Goal: Check status: Check status

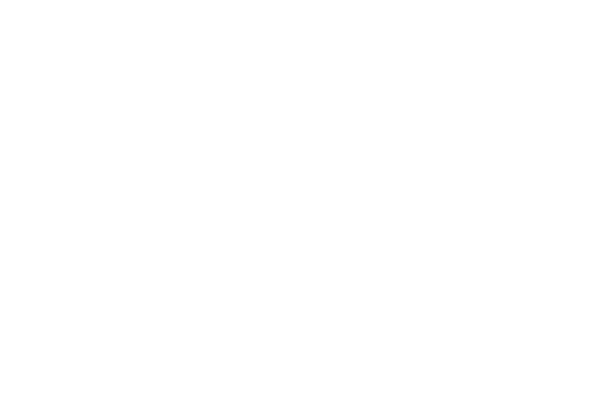
scroll to position [29, 0]
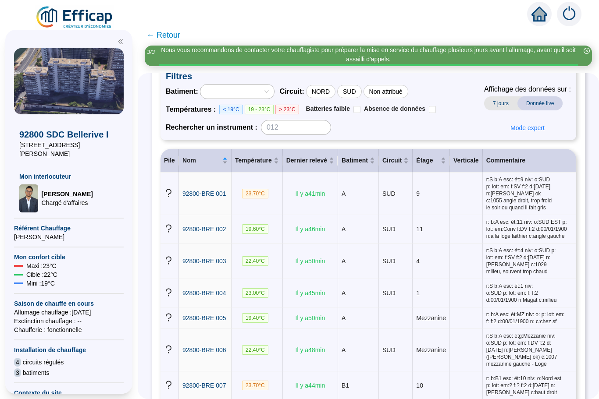
scroll to position [64, 0]
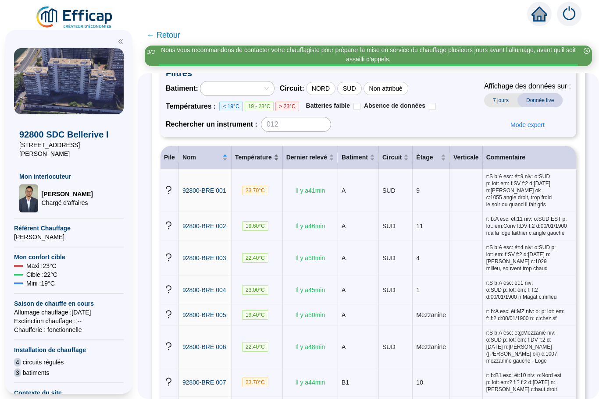
click at [268, 162] on div "Température" at bounding box center [257, 157] width 44 height 9
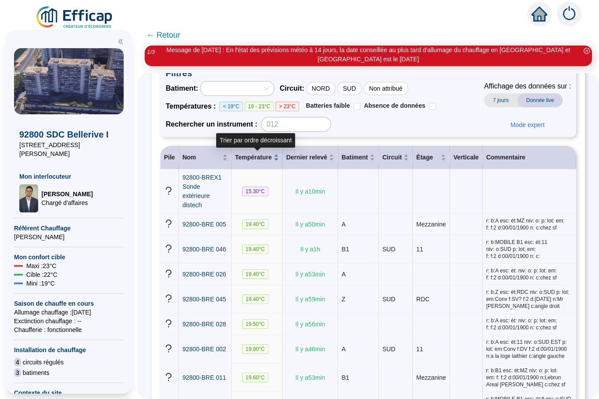
click at [270, 162] on span "Température" at bounding box center [253, 157] width 37 height 9
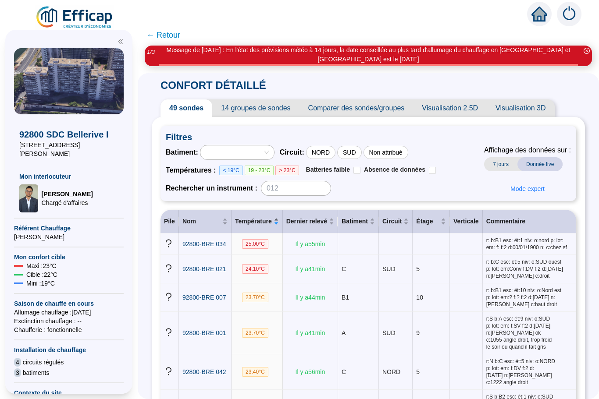
scroll to position [0, 0]
click at [152, 39] on span "← Retour" at bounding box center [163, 35] width 34 height 12
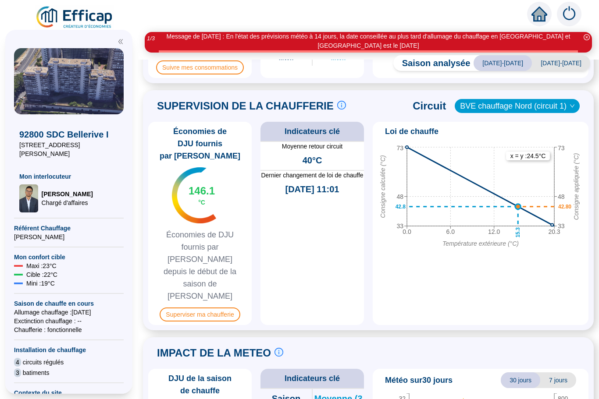
scroll to position [422, 0]
click at [194, 308] on span "Superviser ma chaufferie" at bounding box center [200, 315] width 80 height 14
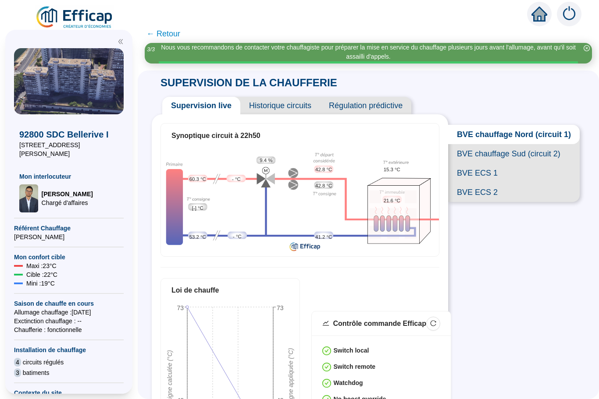
click at [479, 174] on span "BVE ECS 1" at bounding box center [513, 172] width 131 height 19
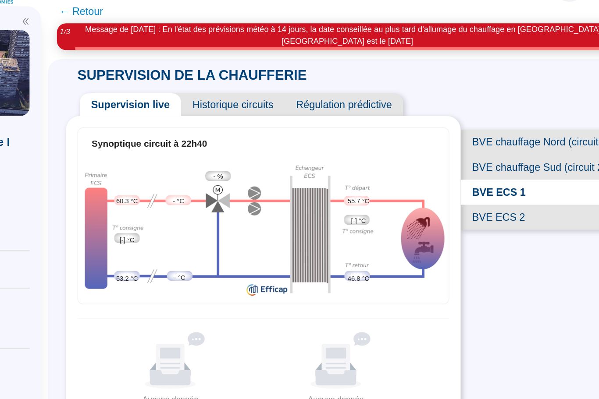
click at [455, 183] on span "BVE ECS 2" at bounding box center [517, 192] width 124 height 19
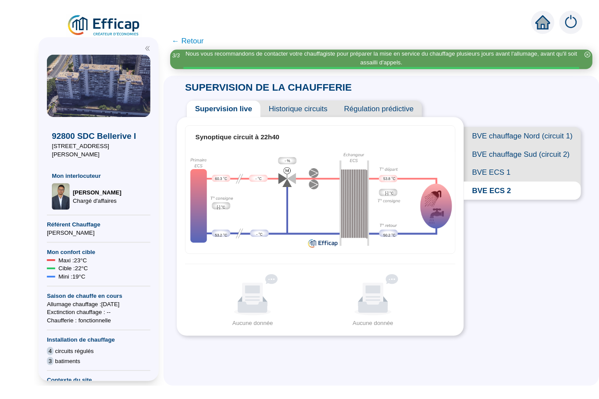
scroll to position [2, 0]
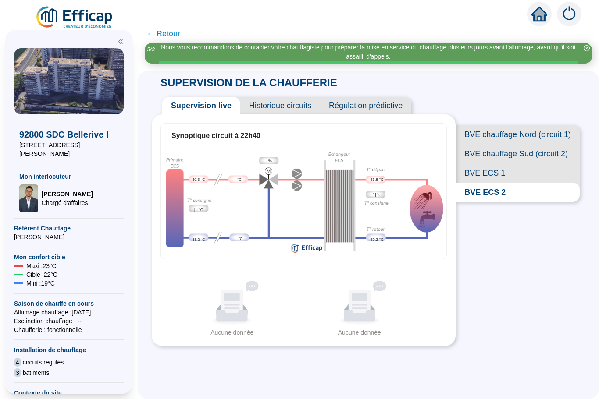
click at [475, 169] on span "BVE ECS 1" at bounding box center [517, 172] width 124 height 19
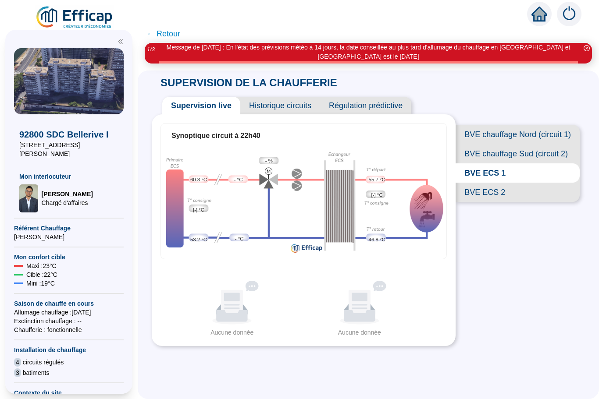
click at [482, 141] on span "BVE chauffage Nord (circuit 1)" at bounding box center [517, 134] width 124 height 19
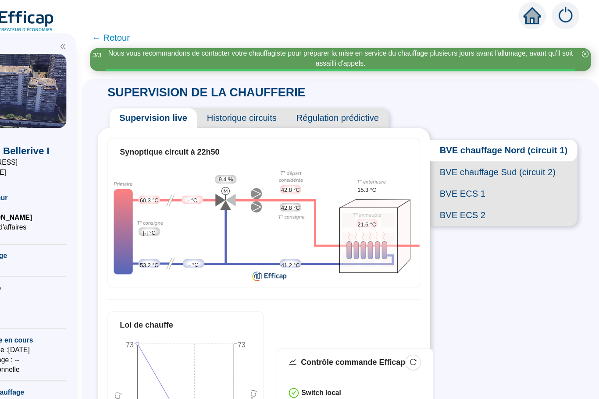
click at [448, 153] on span "BVE chauffage Sud (circuit 2)" at bounding box center [513, 153] width 131 height 19
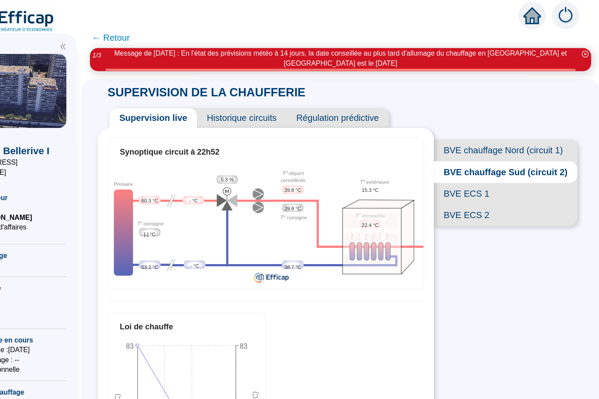
click at [451, 173] on span "BVE ECS 1" at bounding box center [515, 172] width 128 height 19
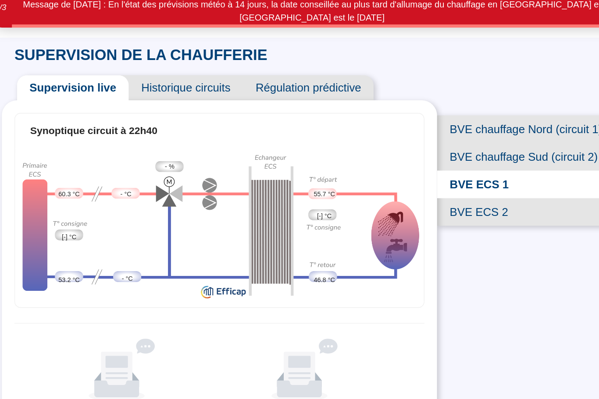
click at [455, 183] on span "BVE ECS 2" at bounding box center [517, 192] width 124 height 19
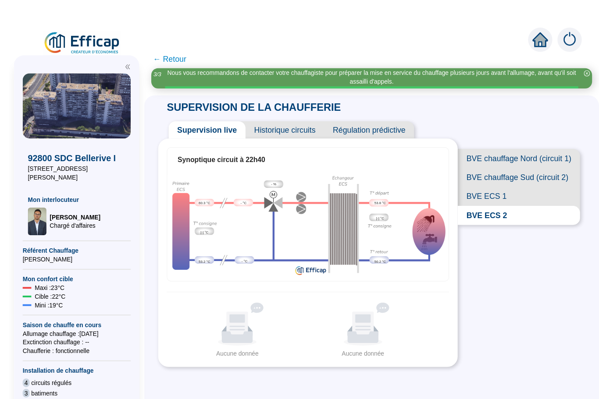
scroll to position [1, 0]
